Goal: Task Accomplishment & Management: Manage account settings

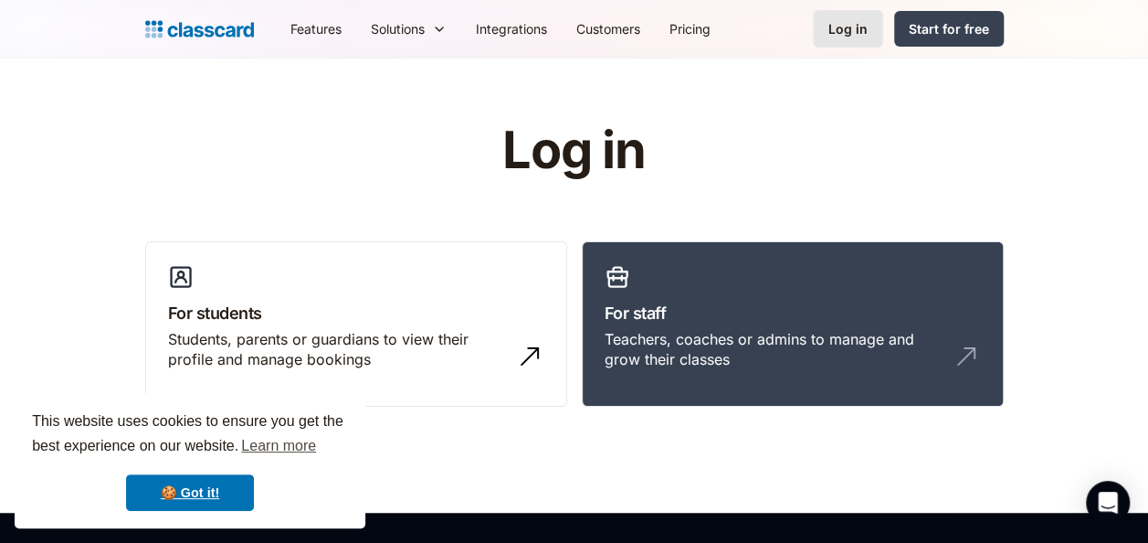
click at [824, 37] on link "Log in" at bounding box center [848, 28] width 70 height 37
click at [161, 486] on link "🍪 Got it!" at bounding box center [190, 492] width 128 height 37
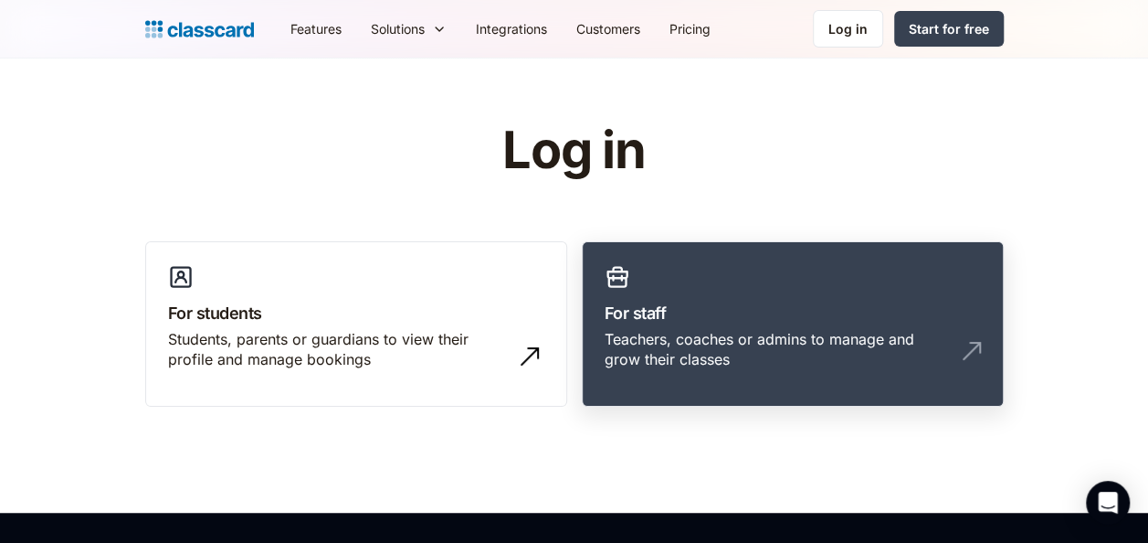
click at [665, 314] on h3 "For staff" at bounding box center [793, 312] width 376 height 25
